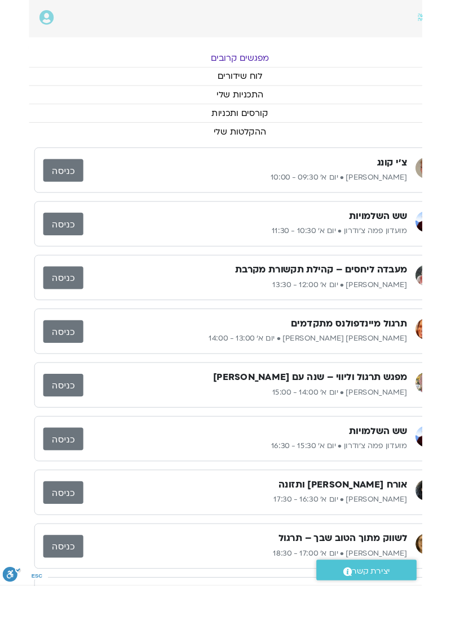
click at [450, 312] on div "תרגול לקורס מיינדפולנס אלה טולנאי • יום א׳ 08:30 - 09:30 כניסה צ'י קונג חני שלם…" at bounding box center [256, 527] width 451 height 865
click at [255, 78] on link "לוח שידורים" at bounding box center [256, 81] width 451 height 19
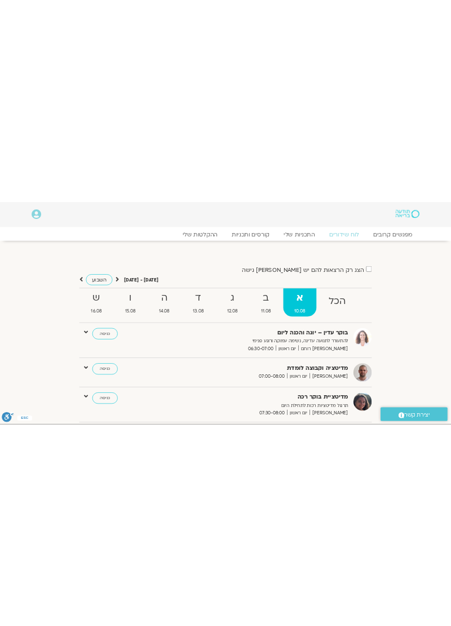
scroll to position [0, -30]
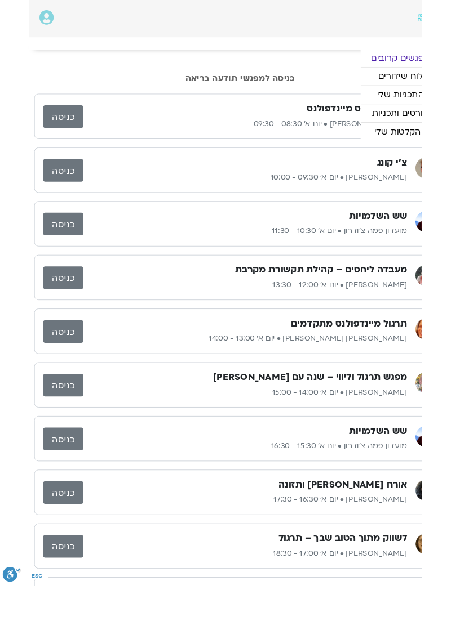
scroll to position [0, -30]
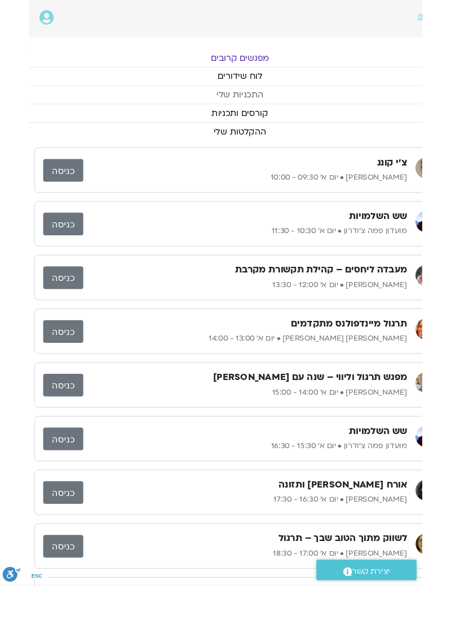
click at [267, 96] on link "התכניות שלי" at bounding box center [256, 101] width 451 height 19
click at [251, 99] on link "התכניות שלי" at bounding box center [256, 101] width 451 height 19
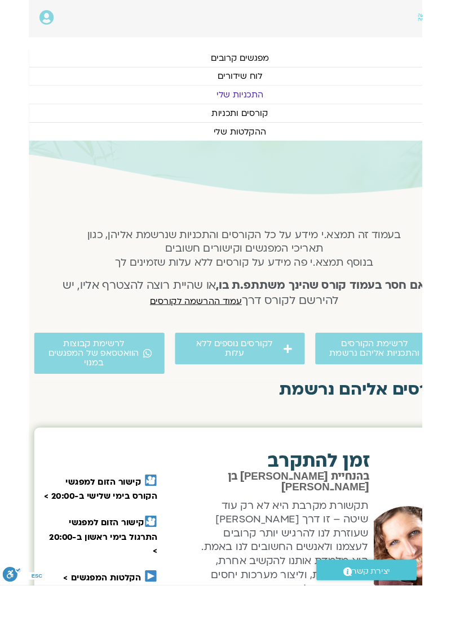
scroll to position [2, -30]
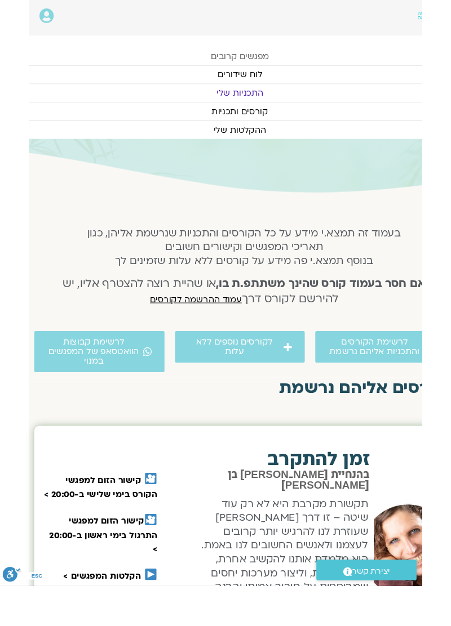
click at [255, 57] on link "מפגשים קרובים" at bounding box center [256, 60] width 451 height 19
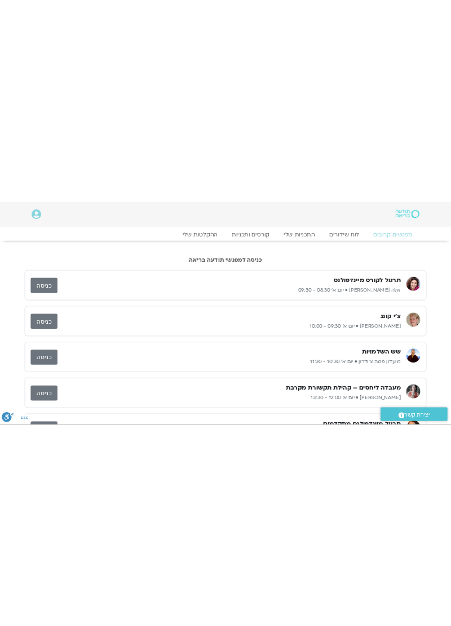
scroll to position [0, -30]
